Goal: Task Accomplishment & Management: Use online tool/utility

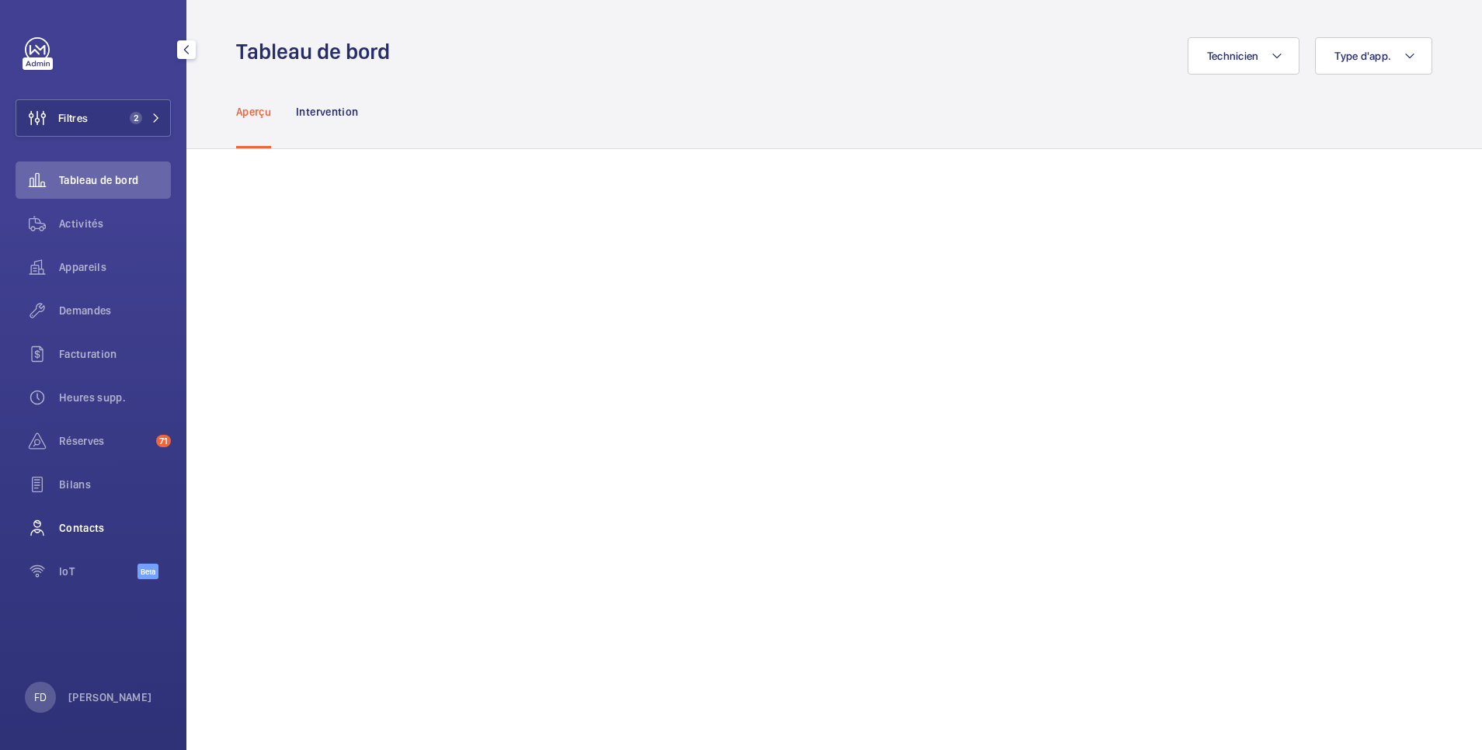
click at [73, 525] on span "Contacts" at bounding box center [115, 528] width 112 height 16
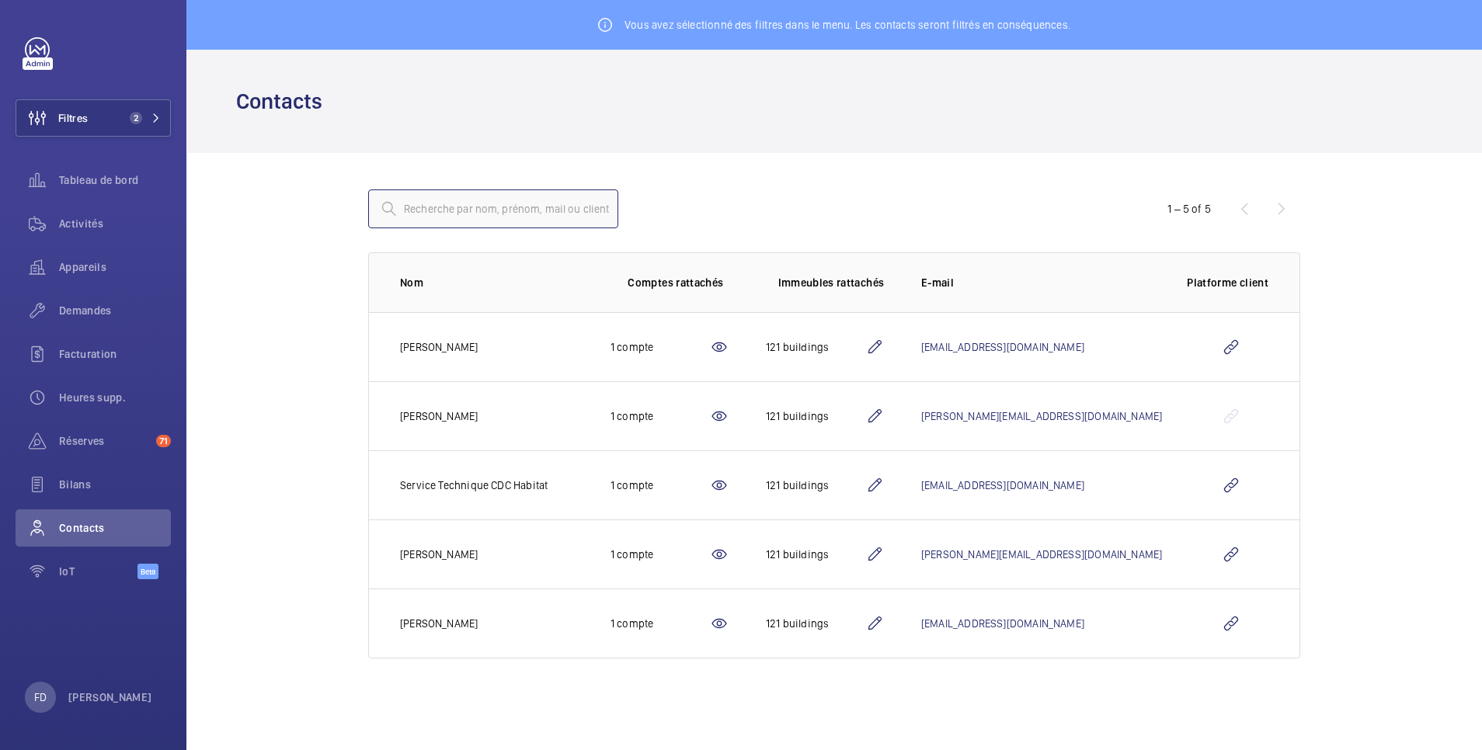
click at [437, 206] on input "text" at bounding box center [493, 209] width 250 height 39
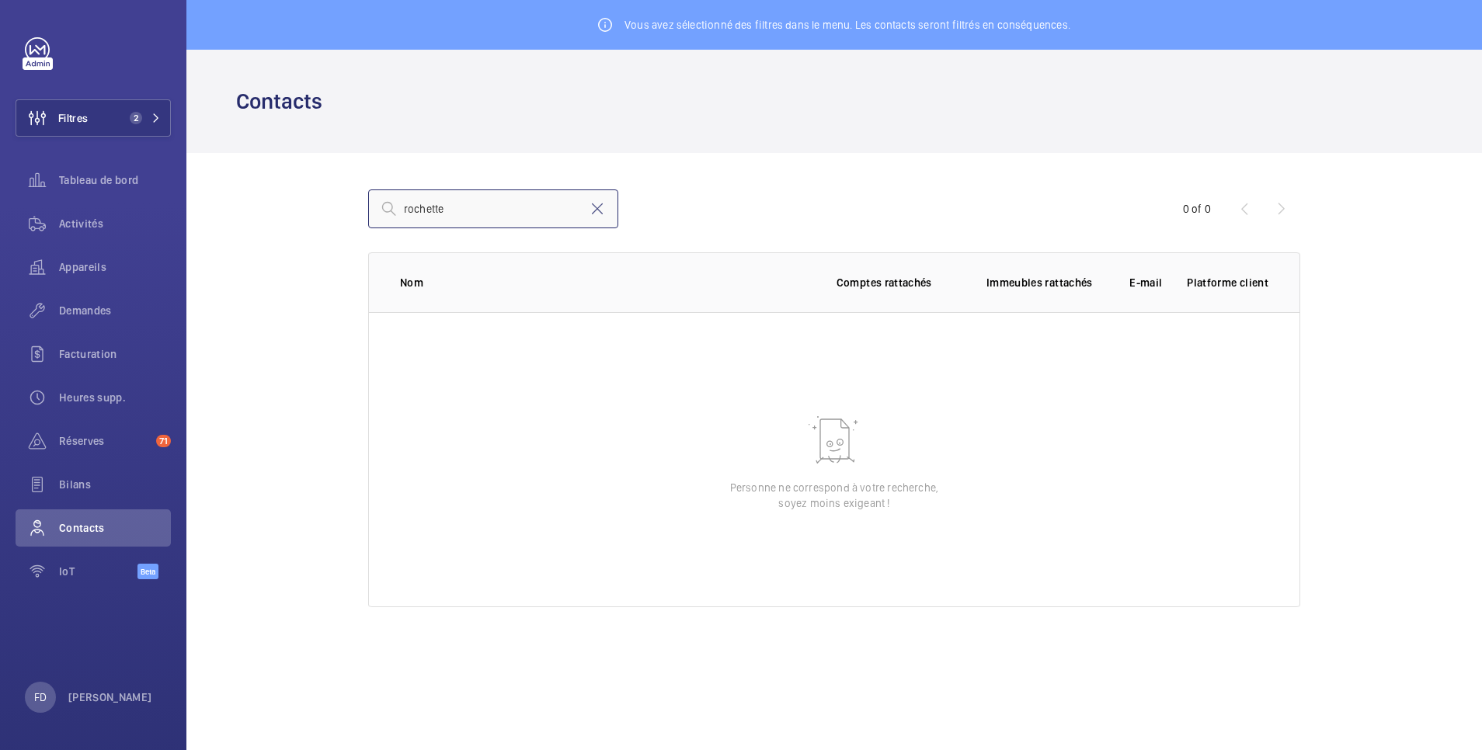
drag, startPoint x: 480, startPoint y: 209, endPoint x: 372, endPoint y: 212, distance: 108.0
click at [372, 212] on input "rochette" at bounding box center [493, 209] width 250 height 39
type input "rochette"
click at [95, 121] on button "Filtres 2" at bounding box center [93, 117] width 155 height 37
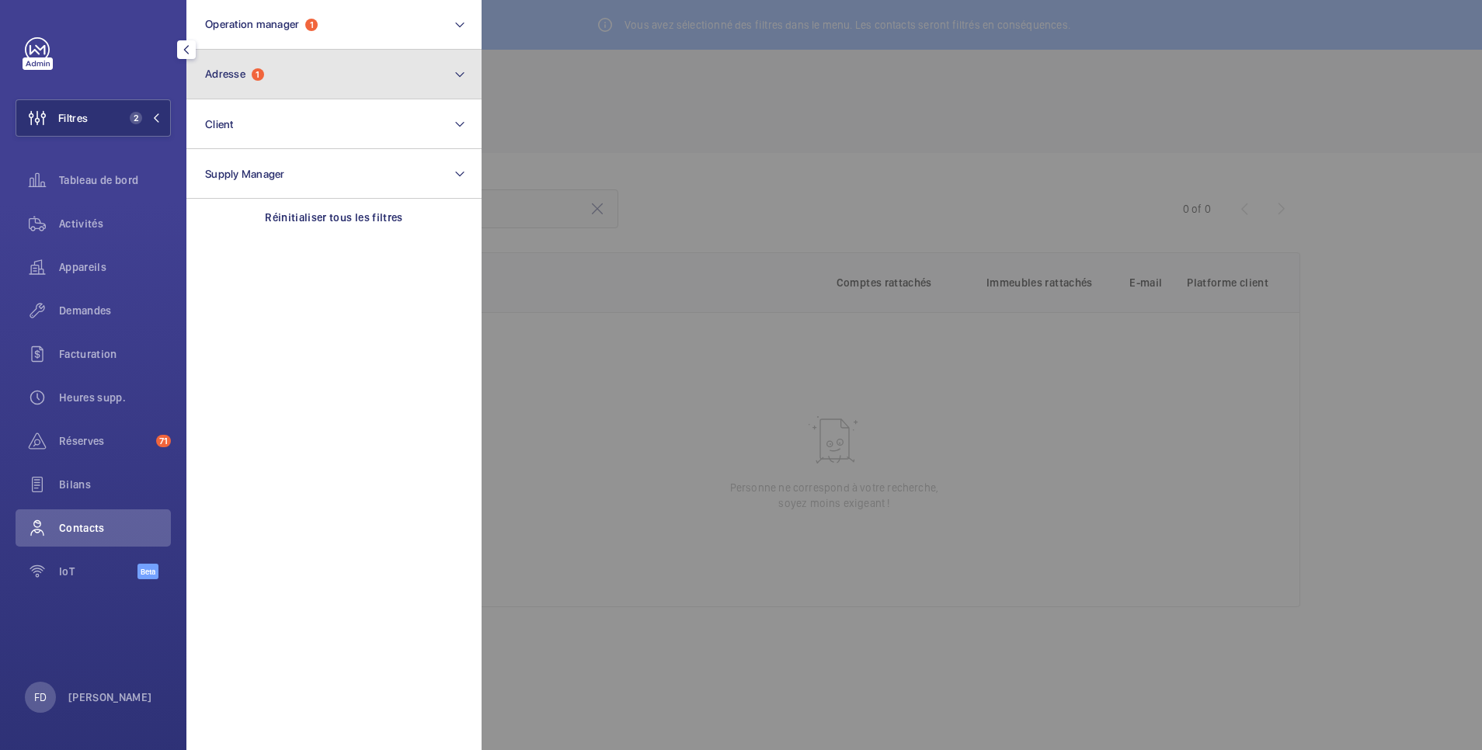
click at [354, 87] on button "Adresse 1" at bounding box center [333, 75] width 295 height 50
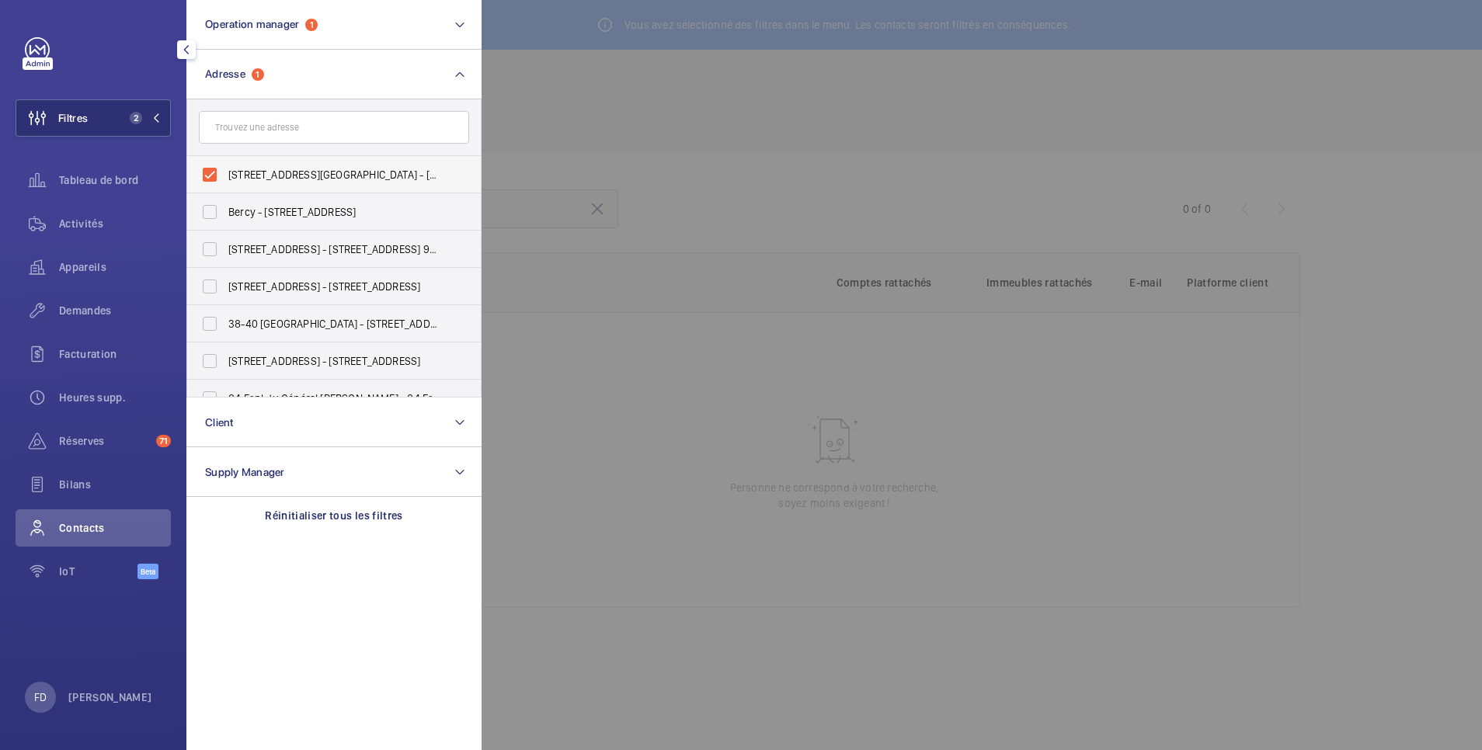
drag, startPoint x: 230, startPoint y: 175, endPoint x: 239, endPoint y: 169, distance: 10.8
click at [236, 172] on span "21 rue de la Folie Regnault - 21 rue de la Folie Regnault, PARIS 75011" at bounding box center [335, 175] width 214 height 16
drag, startPoint x: 239, startPoint y: 169, endPoint x: 215, endPoint y: 173, distance: 24.4
click at [208, 173] on label "21 rue de la Folie Regnault - 21 rue de la Folie Regnault, PARIS 75011" at bounding box center [322, 174] width 270 height 37
click at [208, 173] on input "21 rue de la Folie Regnault - 21 rue de la Folie Regnault, PARIS 75011" at bounding box center [209, 174] width 31 height 31
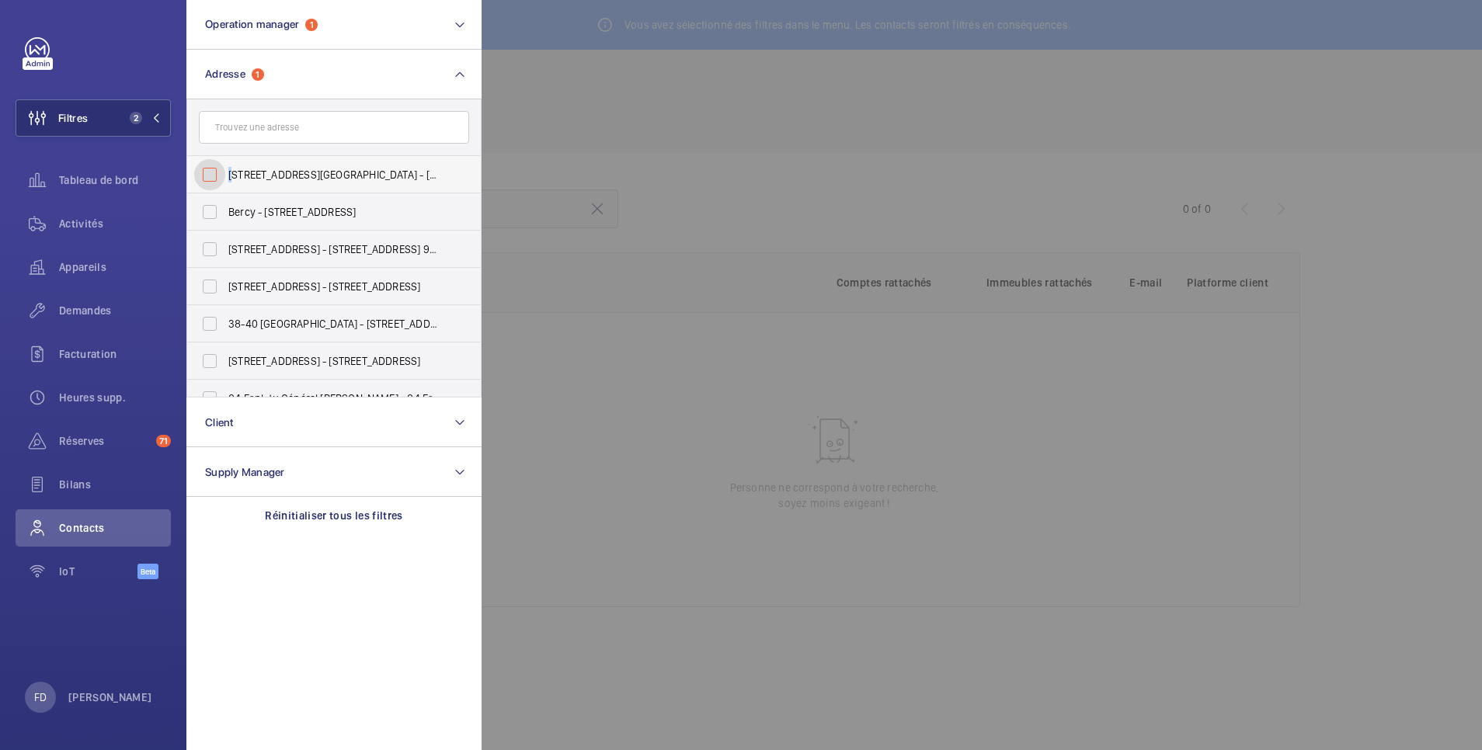
checkbox input "false"
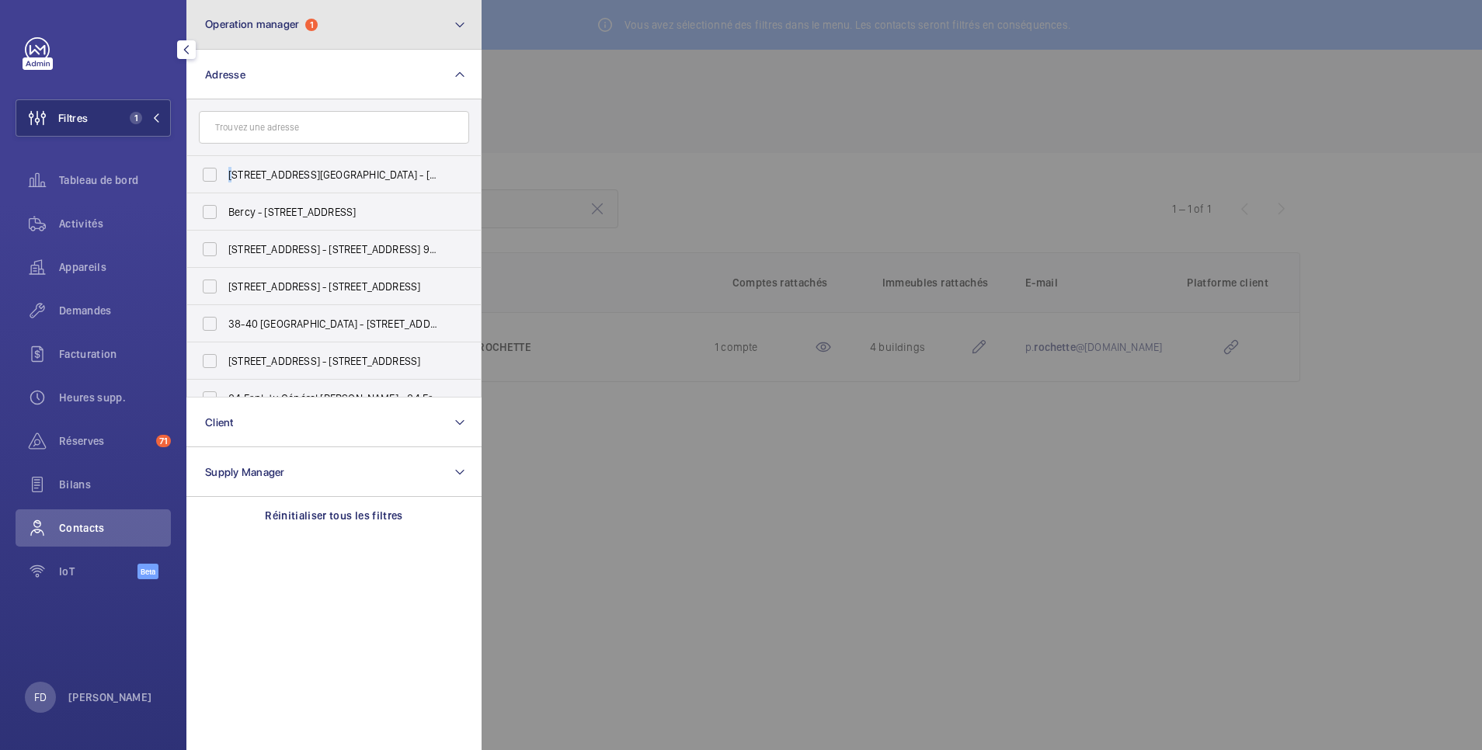
click at [339, 25] on button "Operation manager 1" at bounding box center [333, 25] width 295 height 50
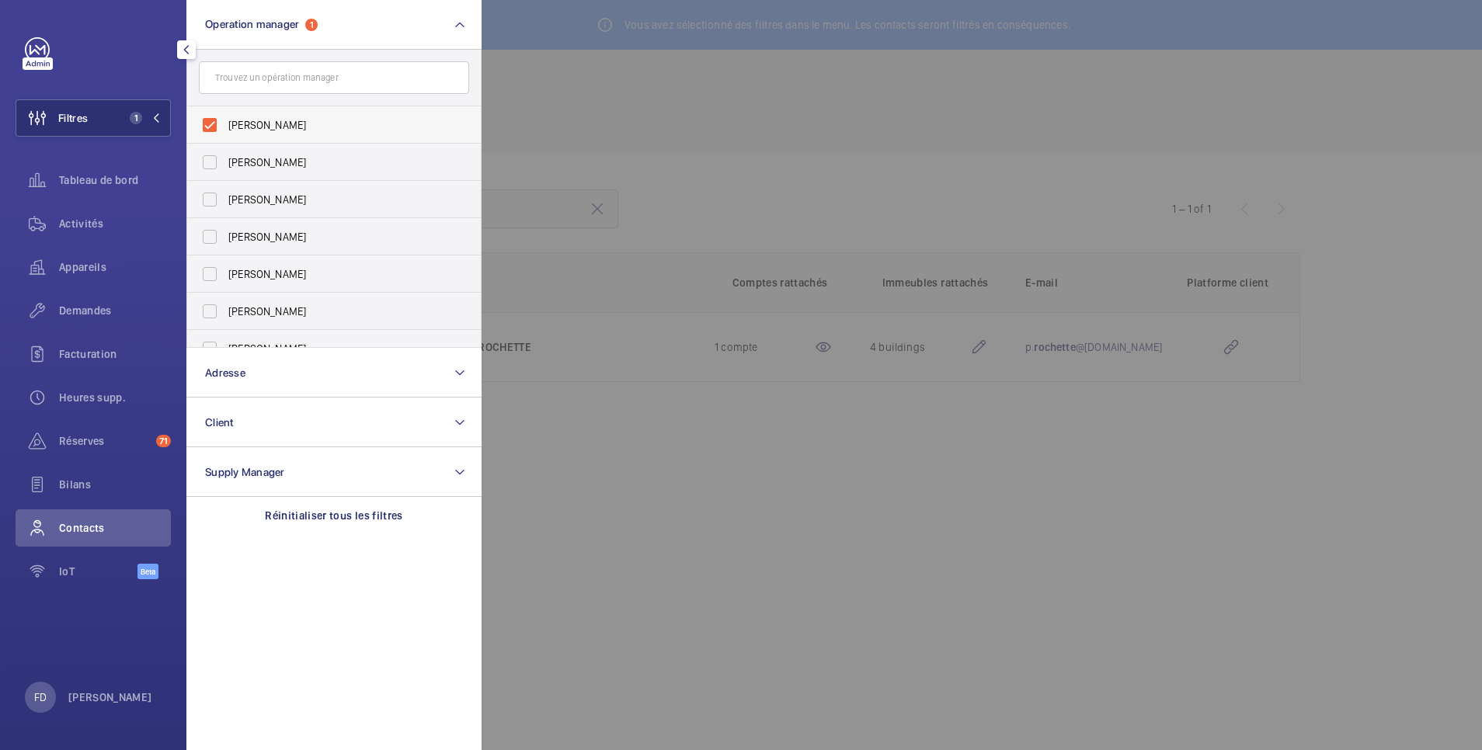
click at [224, 126] on label "Florence Dulin" at bounding box center [322, 124] width 270 height 37
click at [224, 126] on input "Florence Dulin" at bounding box center [209, 125] width 31 height 31
checkbox input "false"
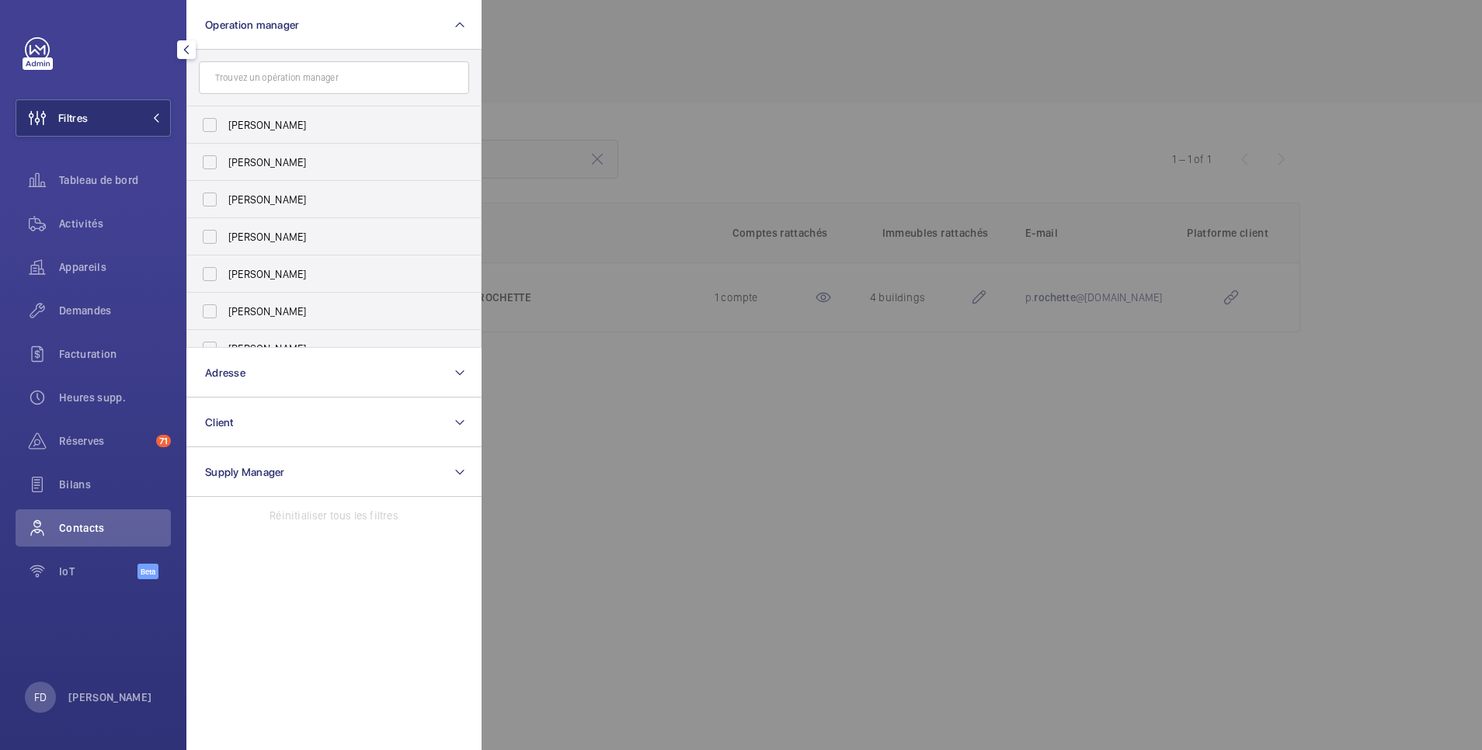
click at [597, 43] on div at bounding box center [1223, 375] width 1482 height 750
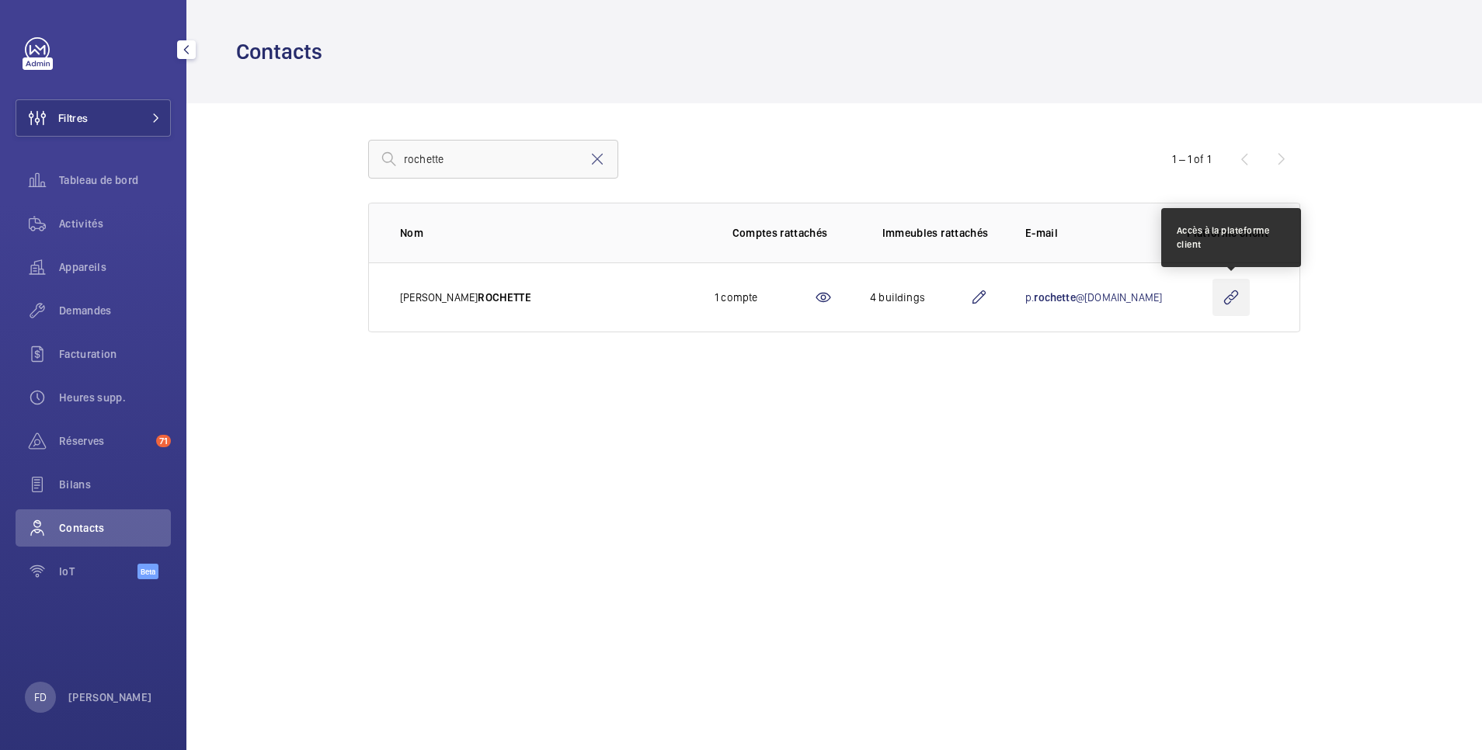
click at [1231, 296] on wm-front-icon-button at bounding box center [1231, 297] width 37 height 37
click at [1230, 301] on wm-front-icon-button at bounding box center [1231, 297] width 37 height 37
click at [93, 184] on span "Tableau de bord" at bounding box center [115, 180] width 112 height 16
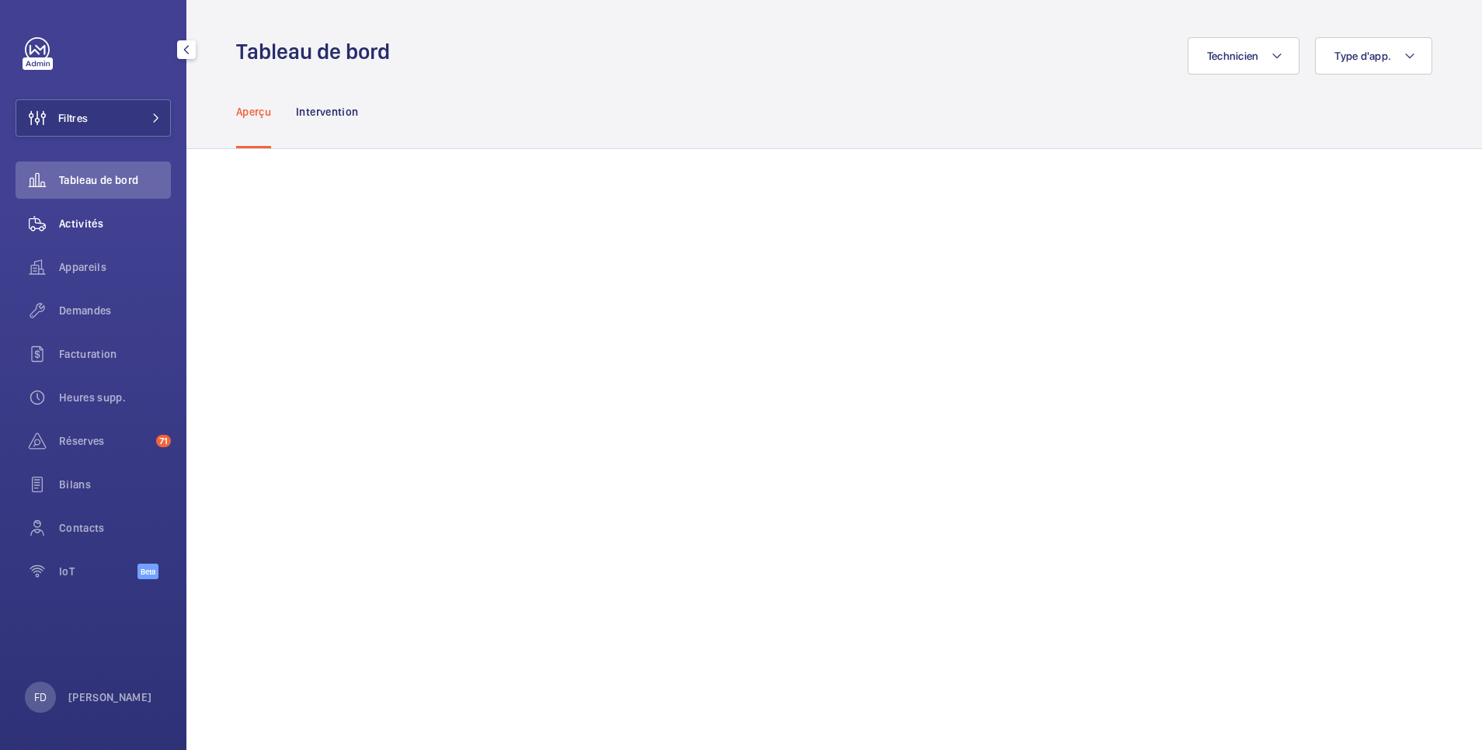
click at [78, 219] on span "Activités" at bounding box center [115, 224] width 112 height 16
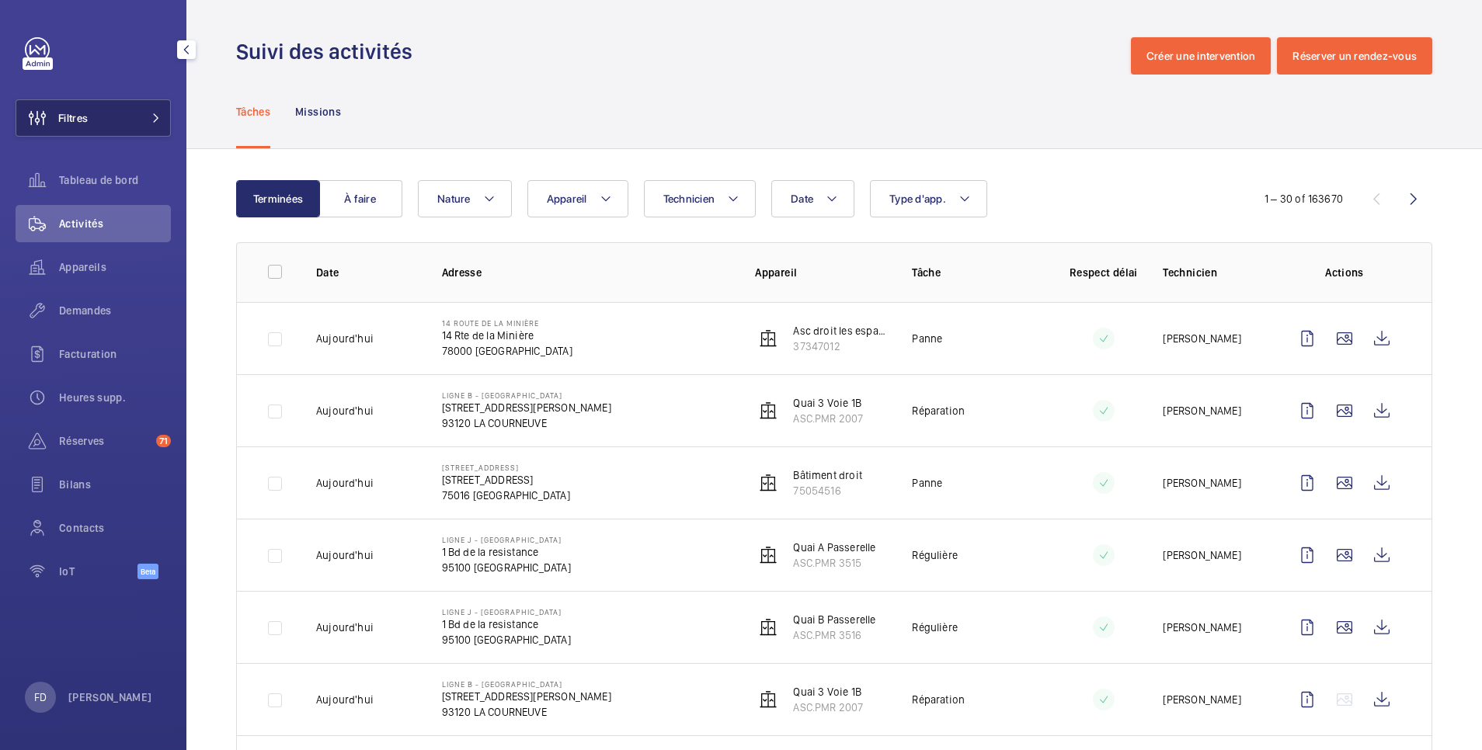
click at [92, 115] on button "Filtres" at bounding box center [93, 117] width 155 height 37
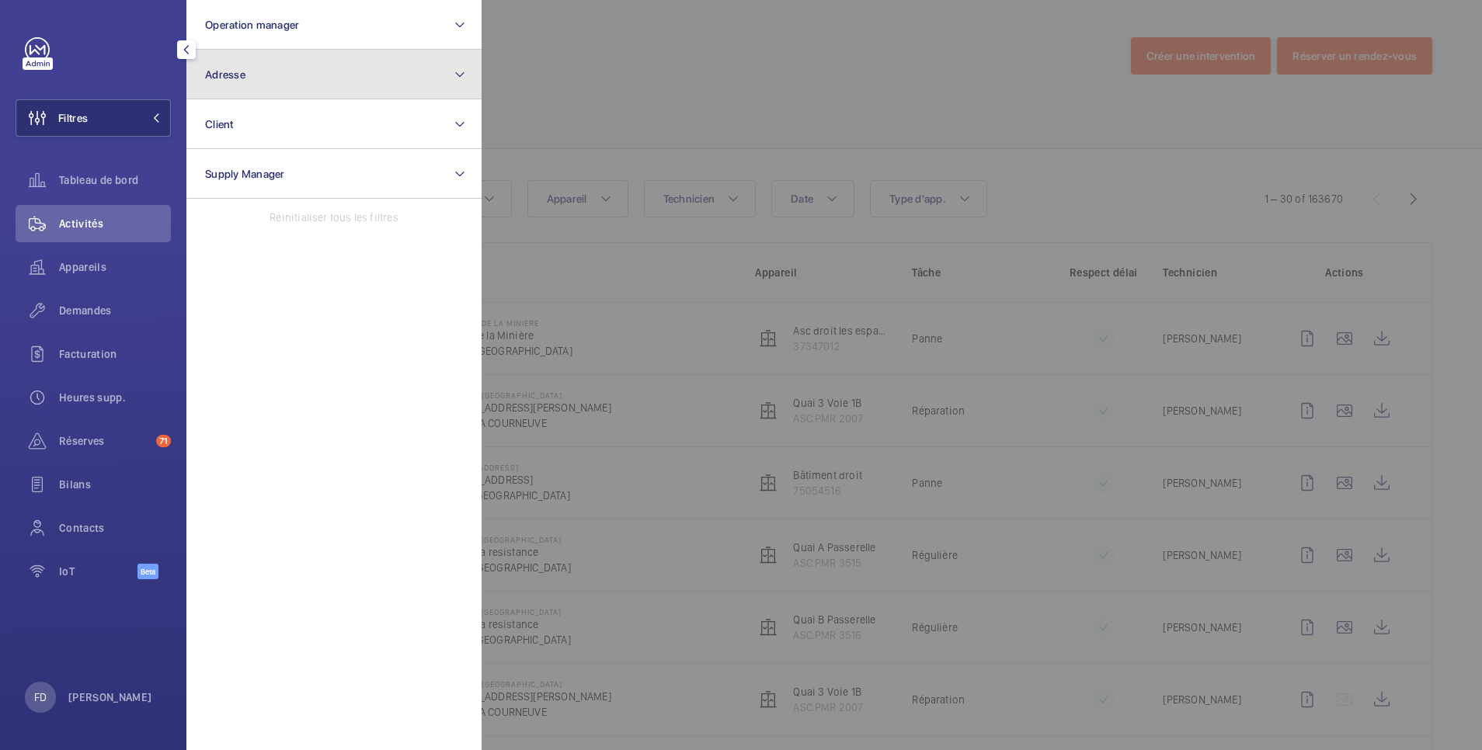
click at [274, 81] on button "Adresse" at bounding box center [333, 75] width 295 height 50
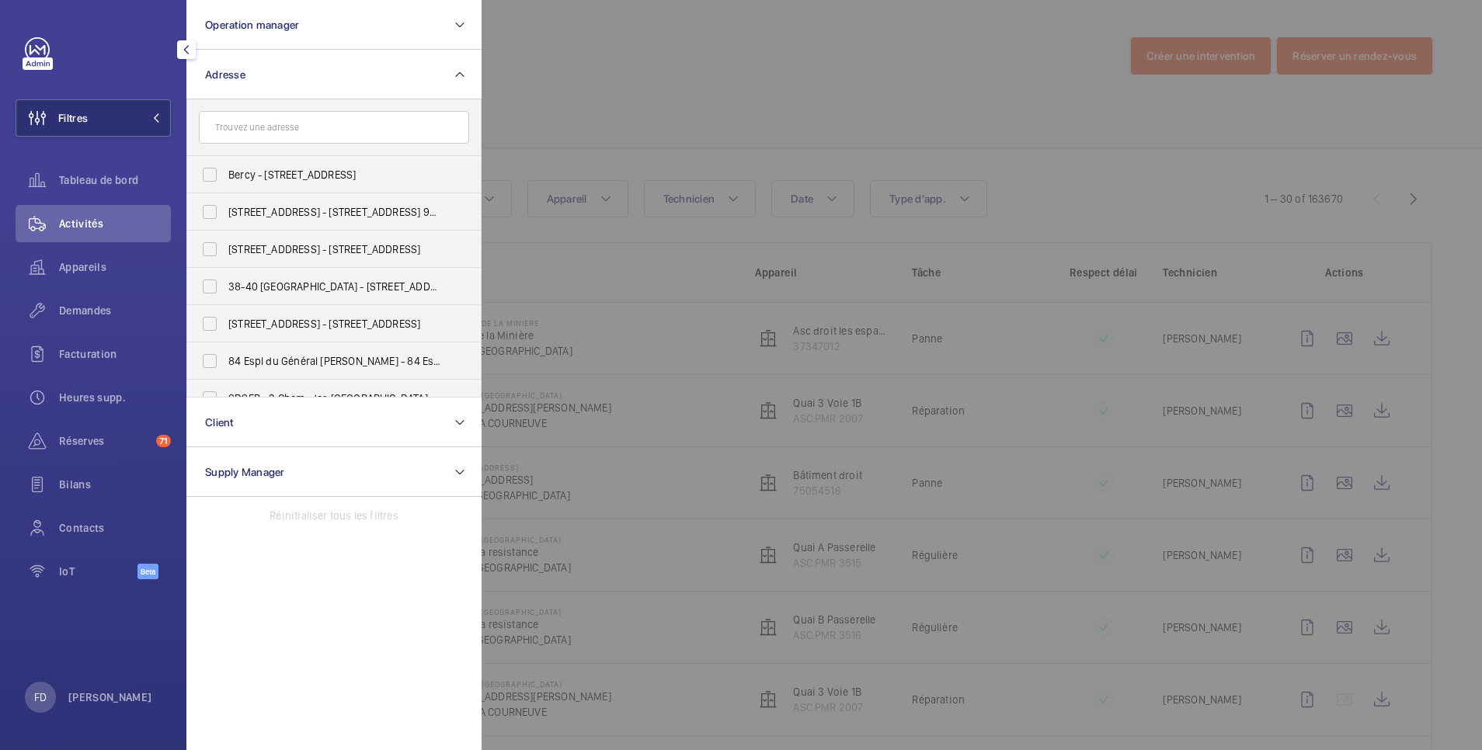
click at [284, 128] on input "text" at bounding box center [334, 127] width 270 height 33
click at [330, 125] on input "text" at bounding box center [334, 127] width 270 height 33
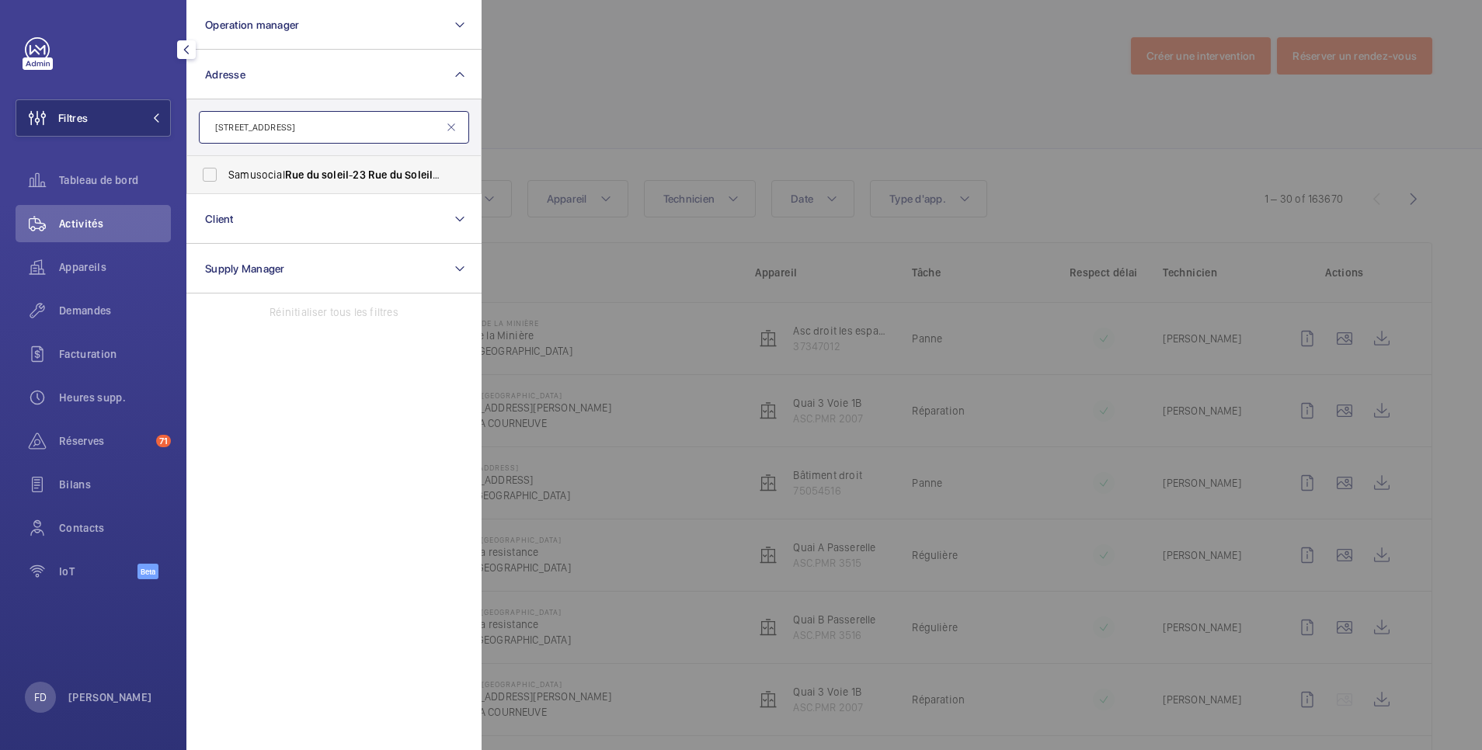
type input "23 RUE DU SOLEIL"
click at [231, 177] on span "Samusocial Rue du soleil - 23 Rue du Soleil , PARIS 75020" at bounding box center [335, 175] width 214 height 16
click at [225, 177] on input "Samusocial Rue du soleil - 23 Rue du Soleil , PARIS 75020" at bounding box center [209, 174] width 31 height 31
checkbox input "true"
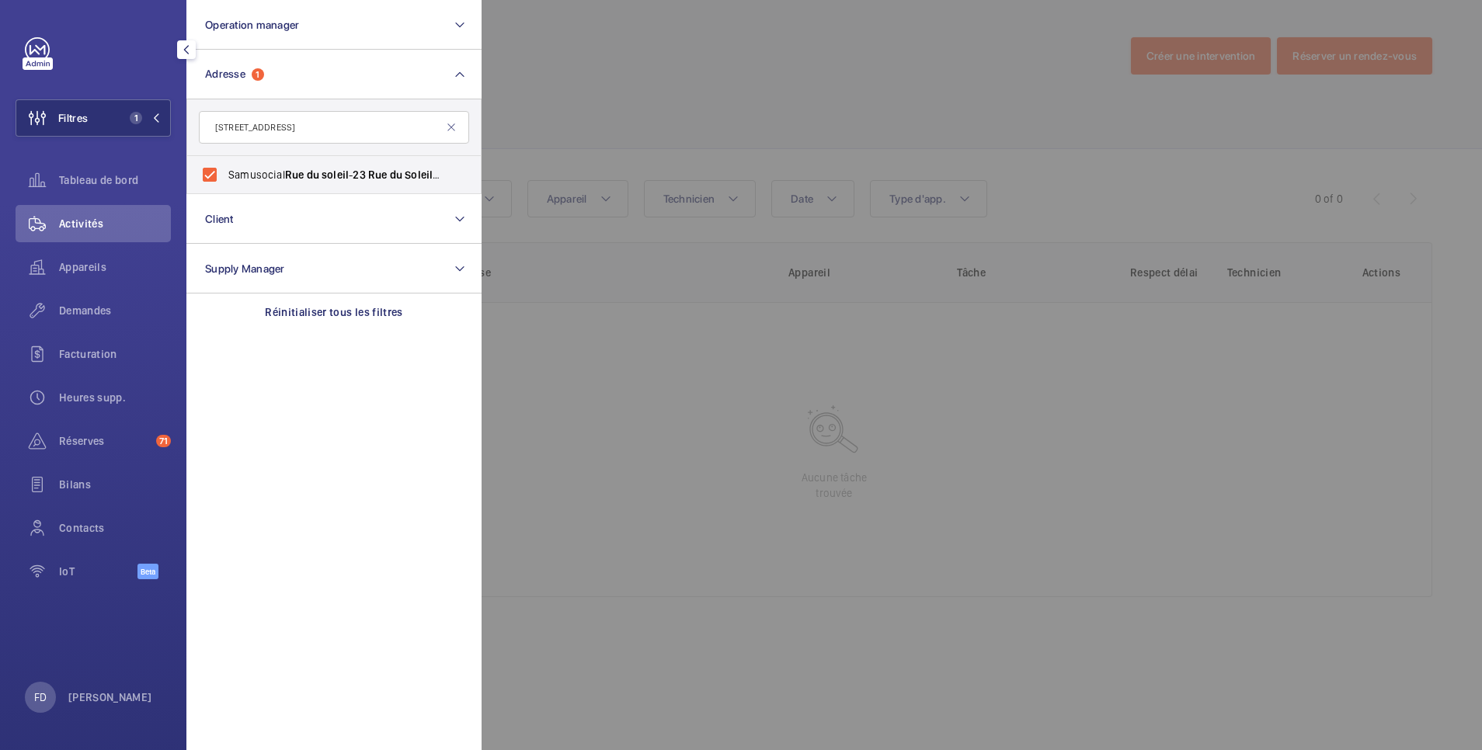
click at [610, 62] on div at bounding box center [1223, 375] width 1482 height 750
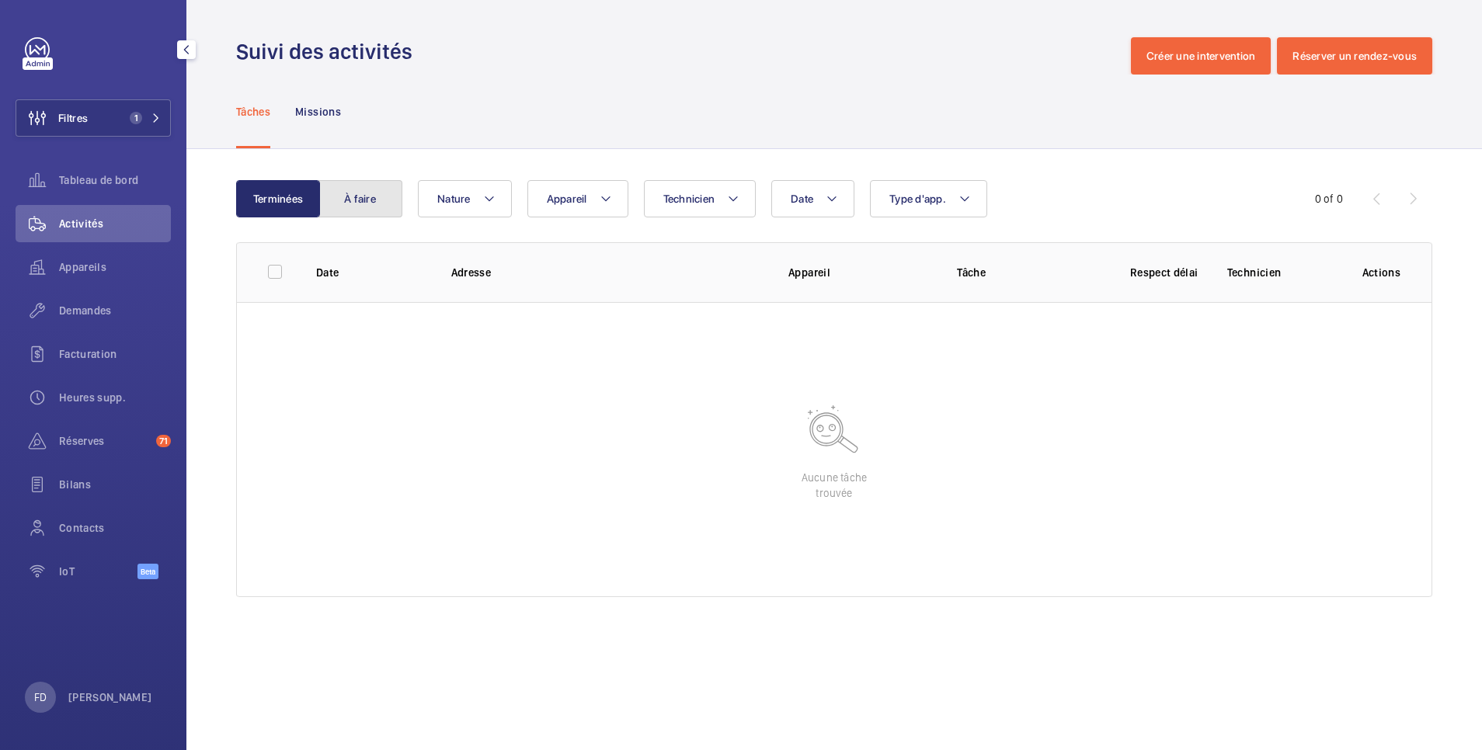
click at [376, 199] on button "À faire" at bounding box center [360, 198] width 84 height 37
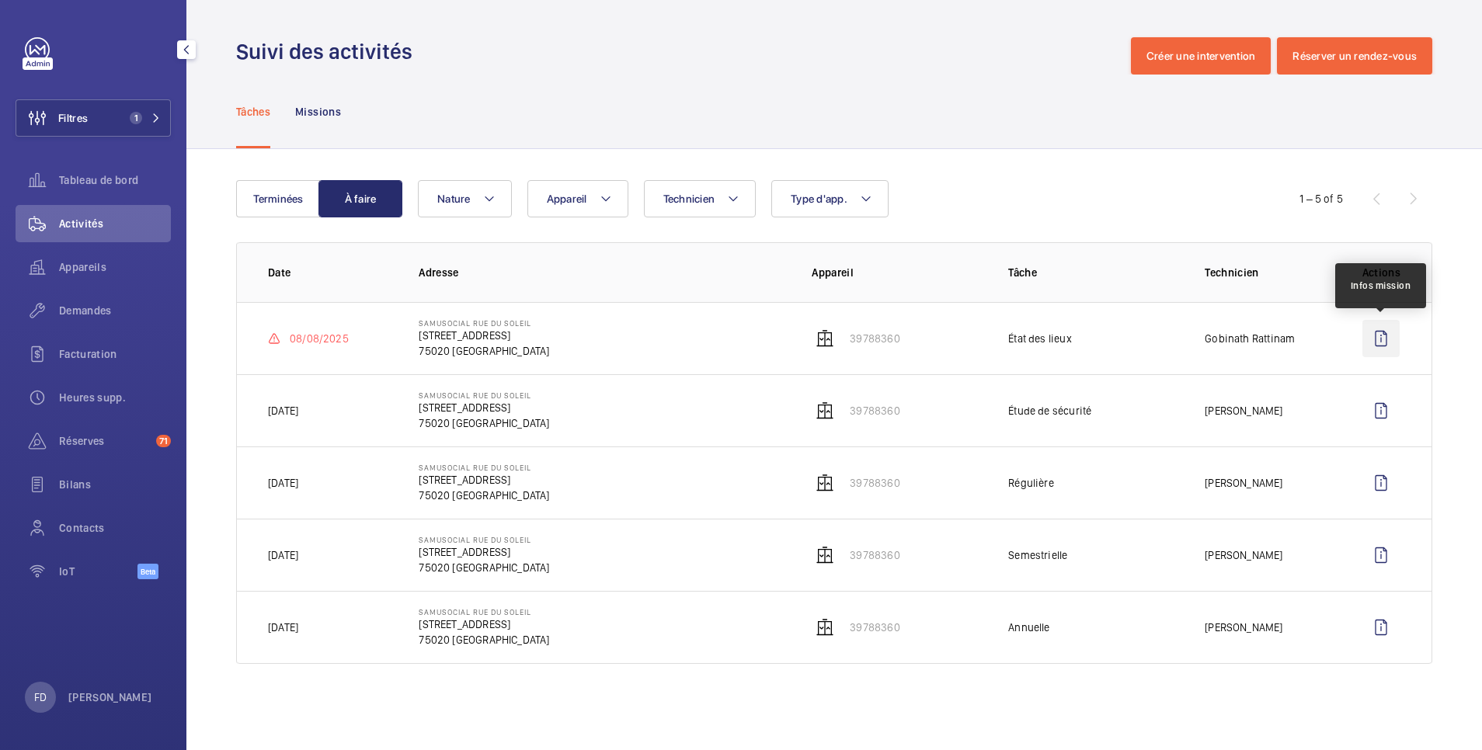
click at [1387, 340] on wm-front-icon-button at bounding box center [1381, 338] width 37 height 37
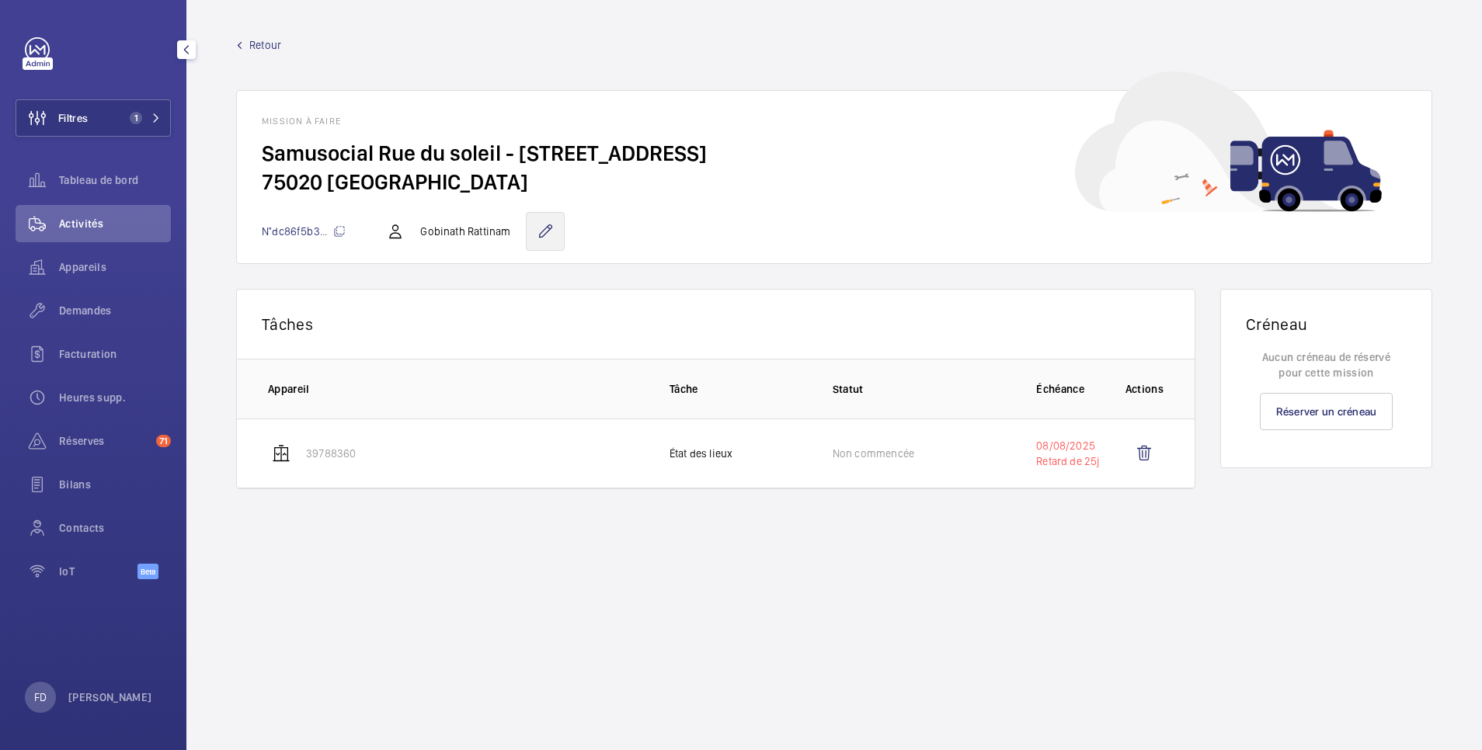
click at [545, 227] on wm-front-icon-button at bounding box center [545, 231] width 39 height 39
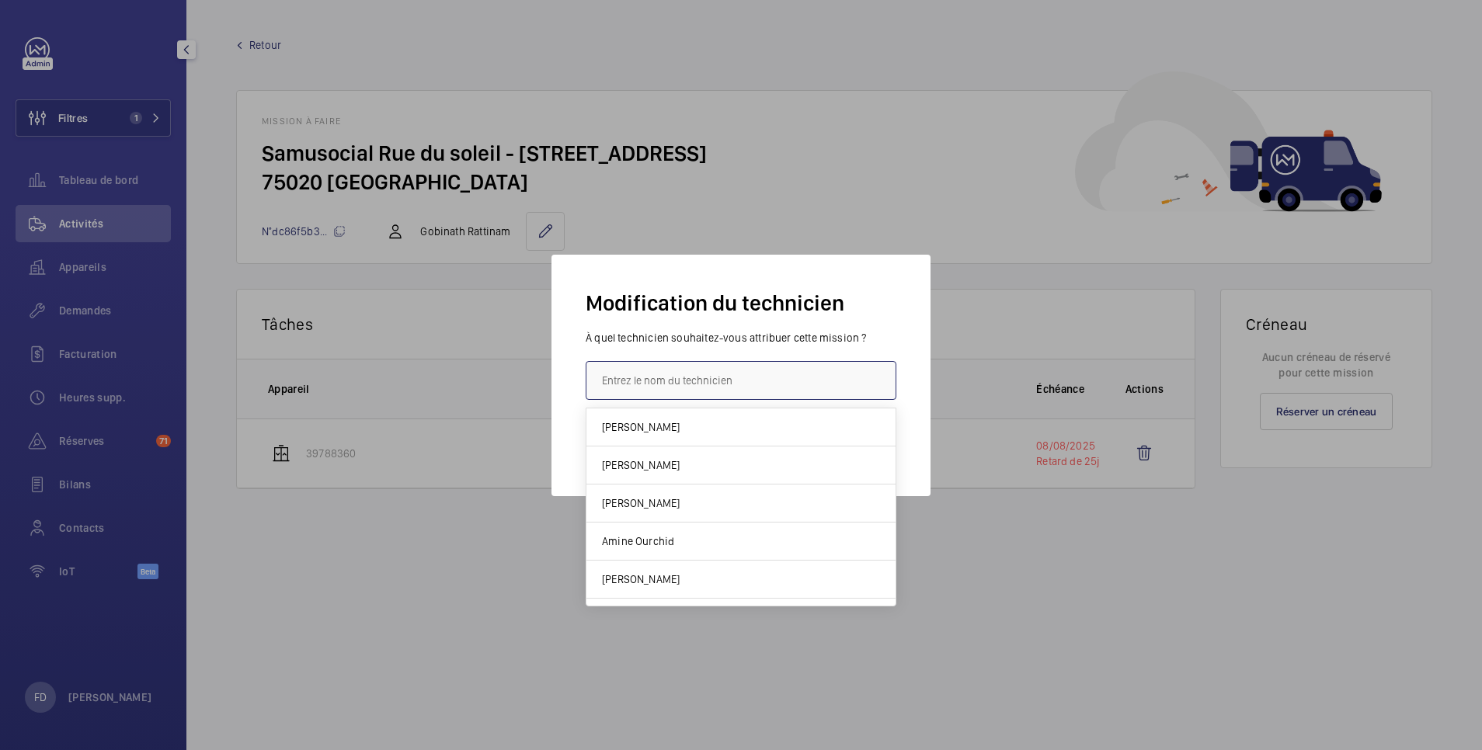
click at [663, 389] on input "text" at bounding box center [741, 380] width 311 height 39
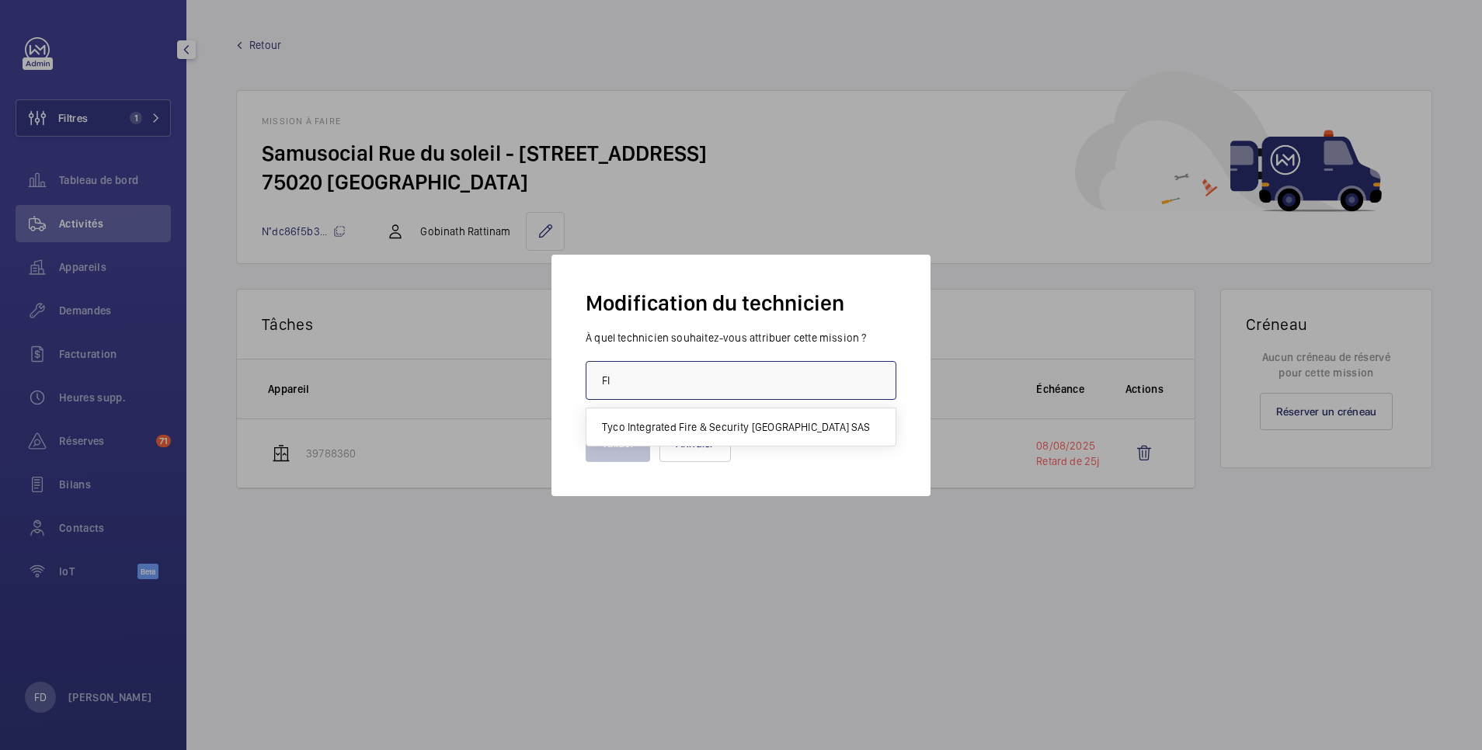
type input "F"
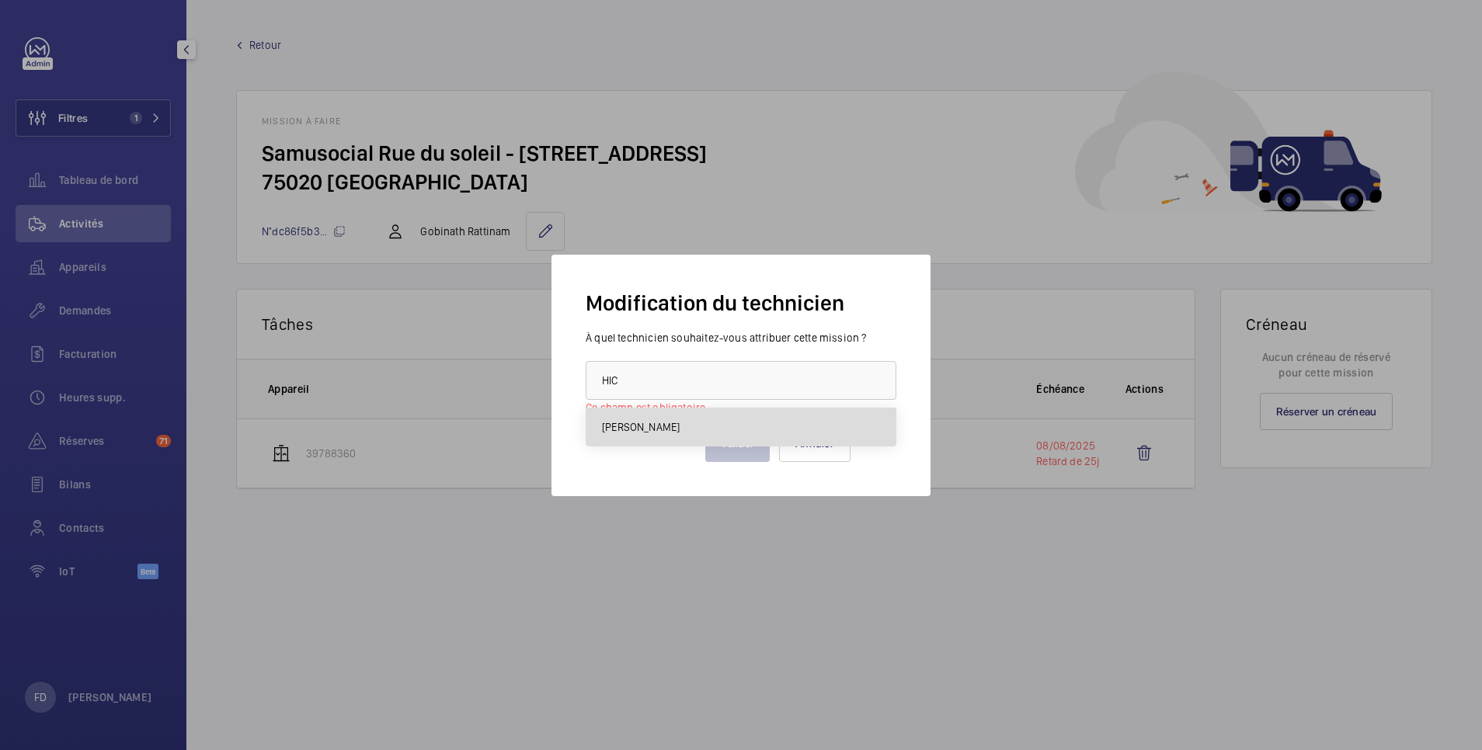
click at [662, 426] on span "Hicham Bounouhi" at bounding box center [641, 427] width 78 height 16
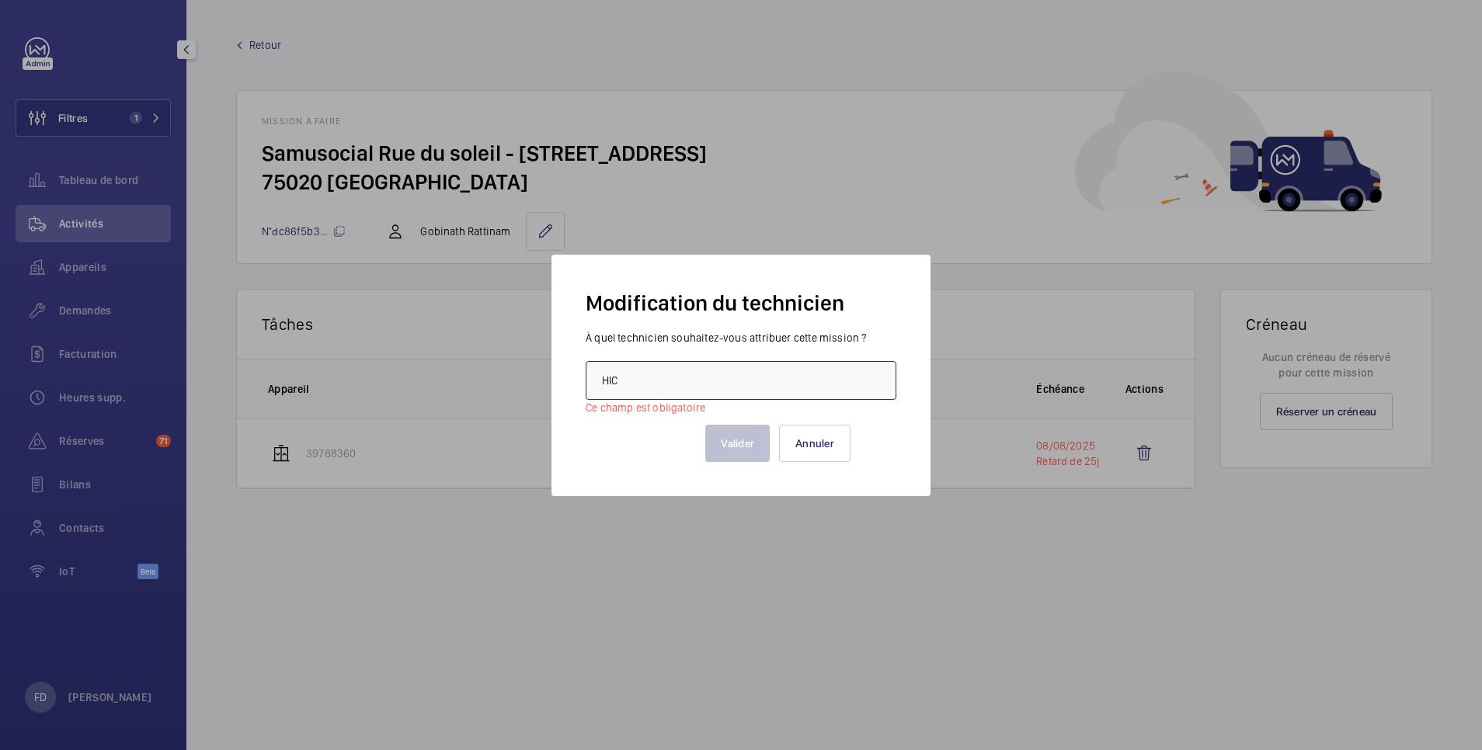
type input "Hicham Bounouhi"
click at [614, 449] on button "Valider" at bounding box center [618, 443] width 64 height 37
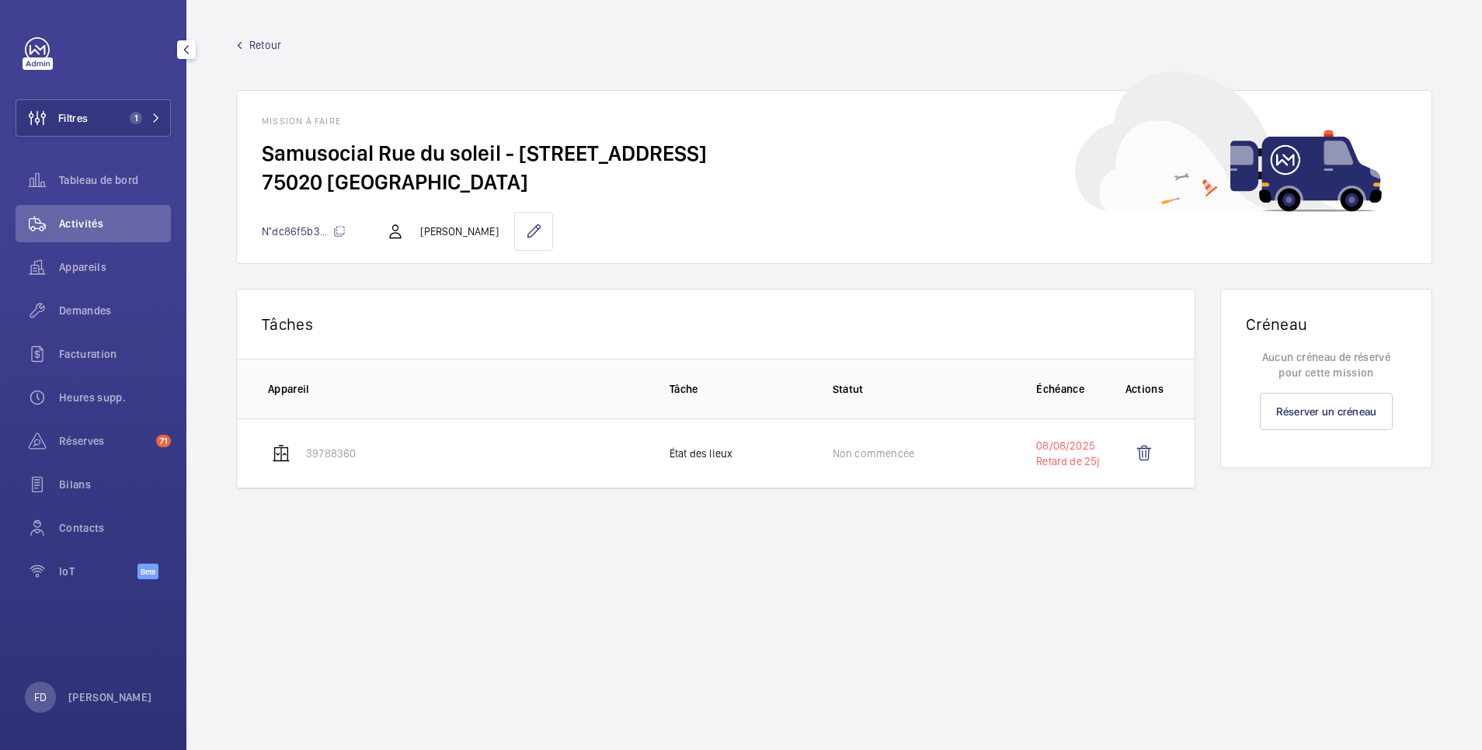
click at [265, 40] on span "Retour" at bounding box center [265, 45] width 32 height 16
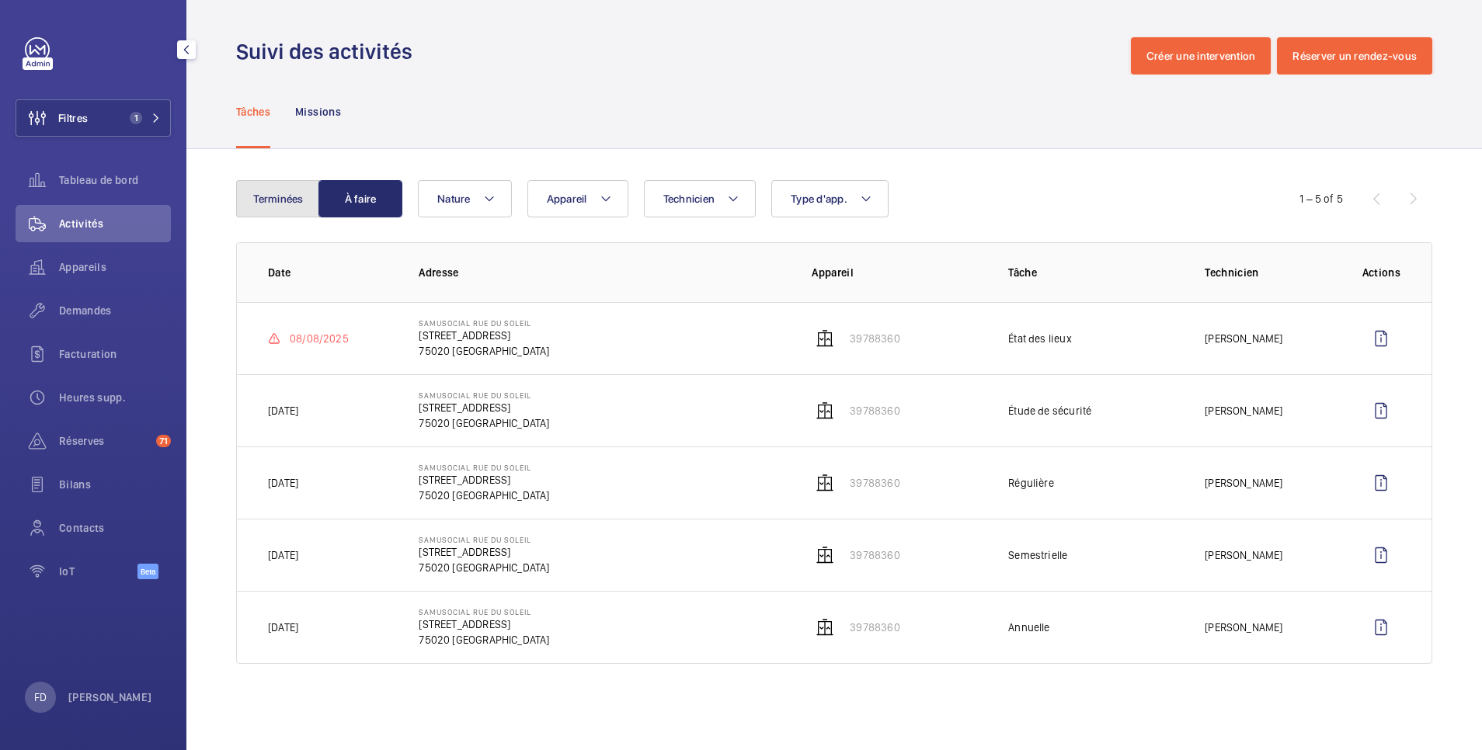
click at [280, 197] on button "Terminées" at bounding box center [278, 198] width 84 height 37
